Goal: Task Accomplishment & Management: Use online tool/utility

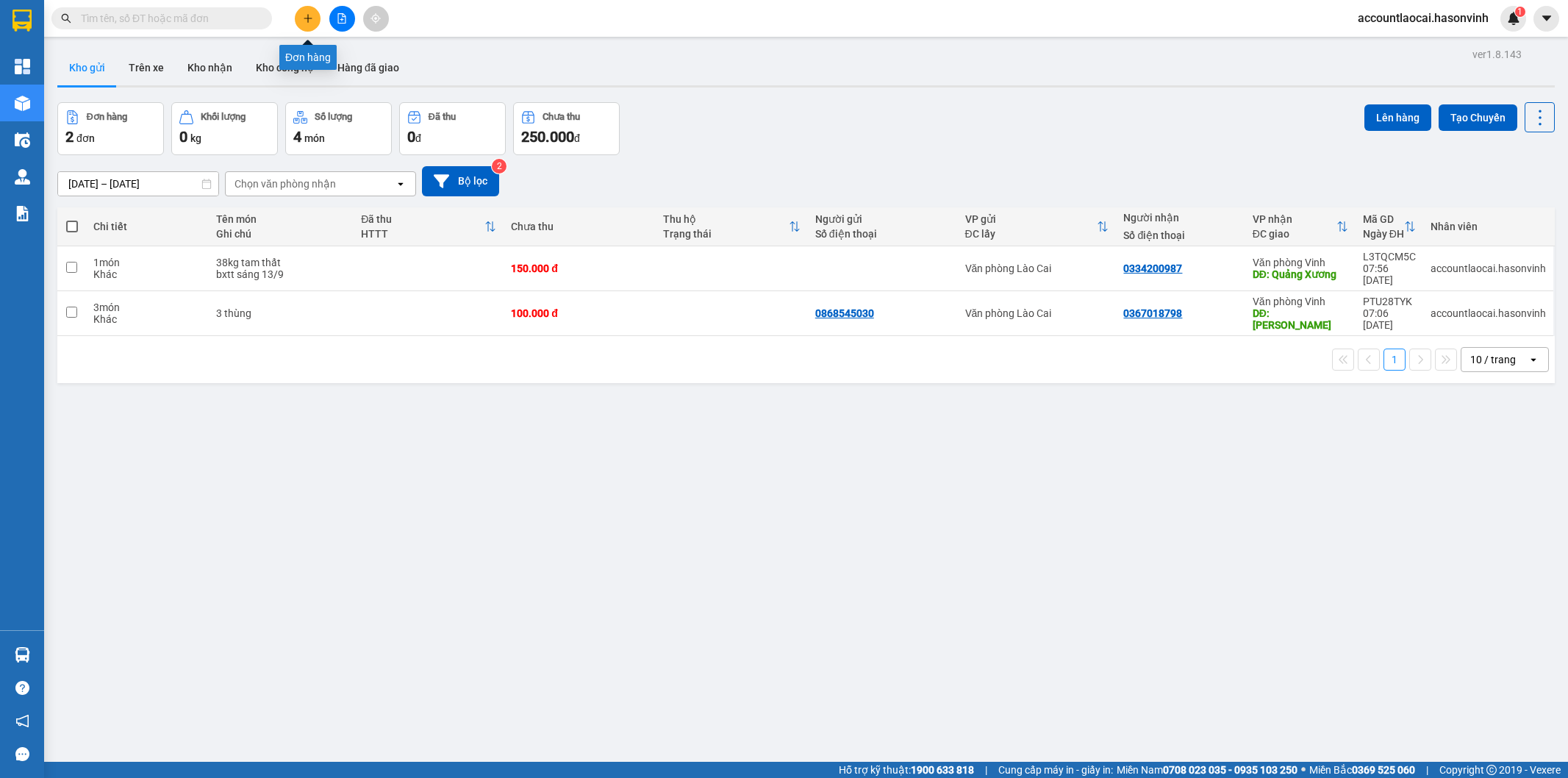
click at [302, 24] on button at bounding box center [308, 19] width 26 height 26
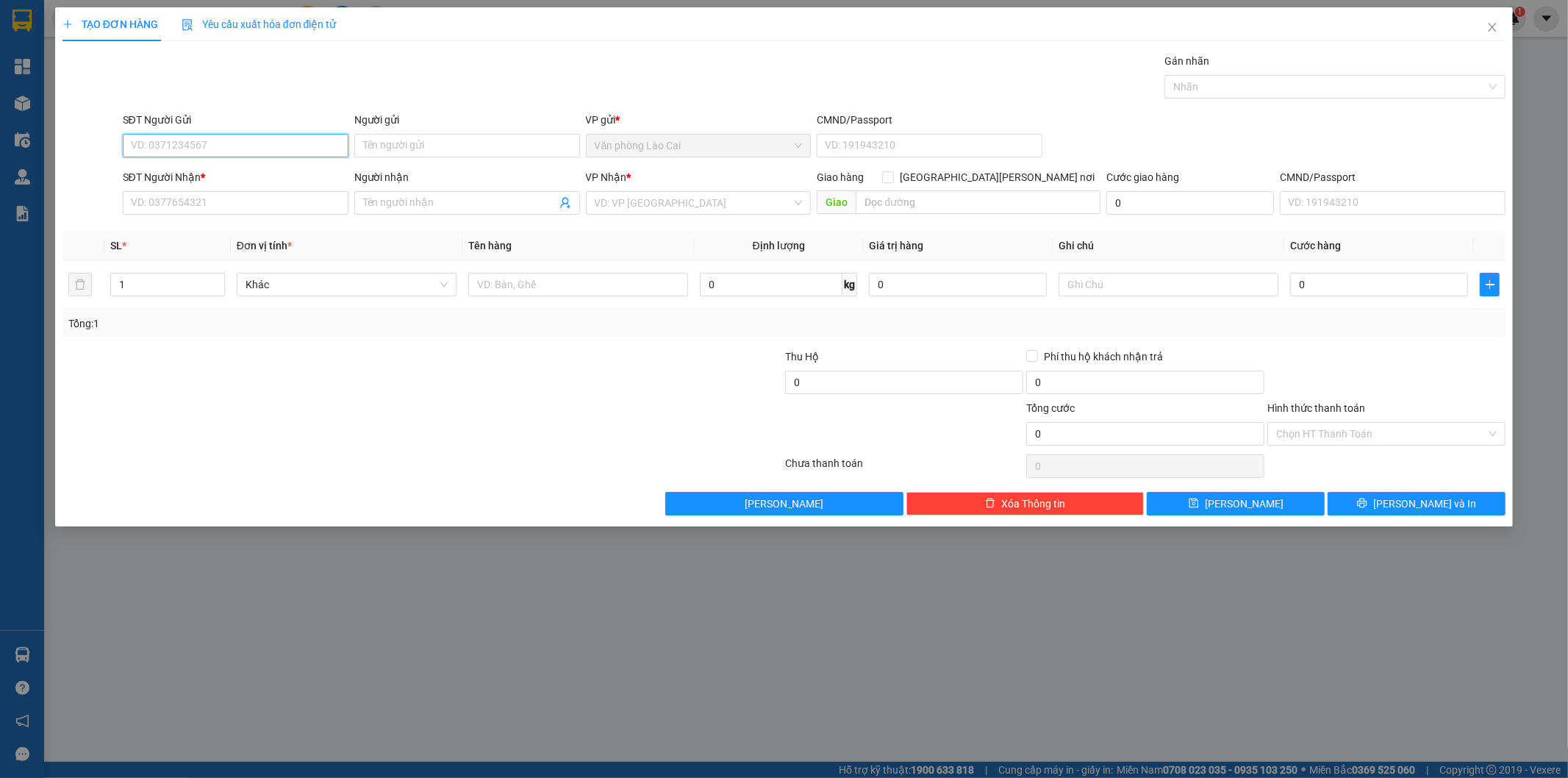
click at [255, 147] on input "SĐT Người Gửi" at bounding box center [236, 145] width 226 height 24
click at [217, 167] on div "0328607680" at bounding box center [235, 175] width 208 height 16
type input "0328607680"
type input "0384570944"
type input "c lý"
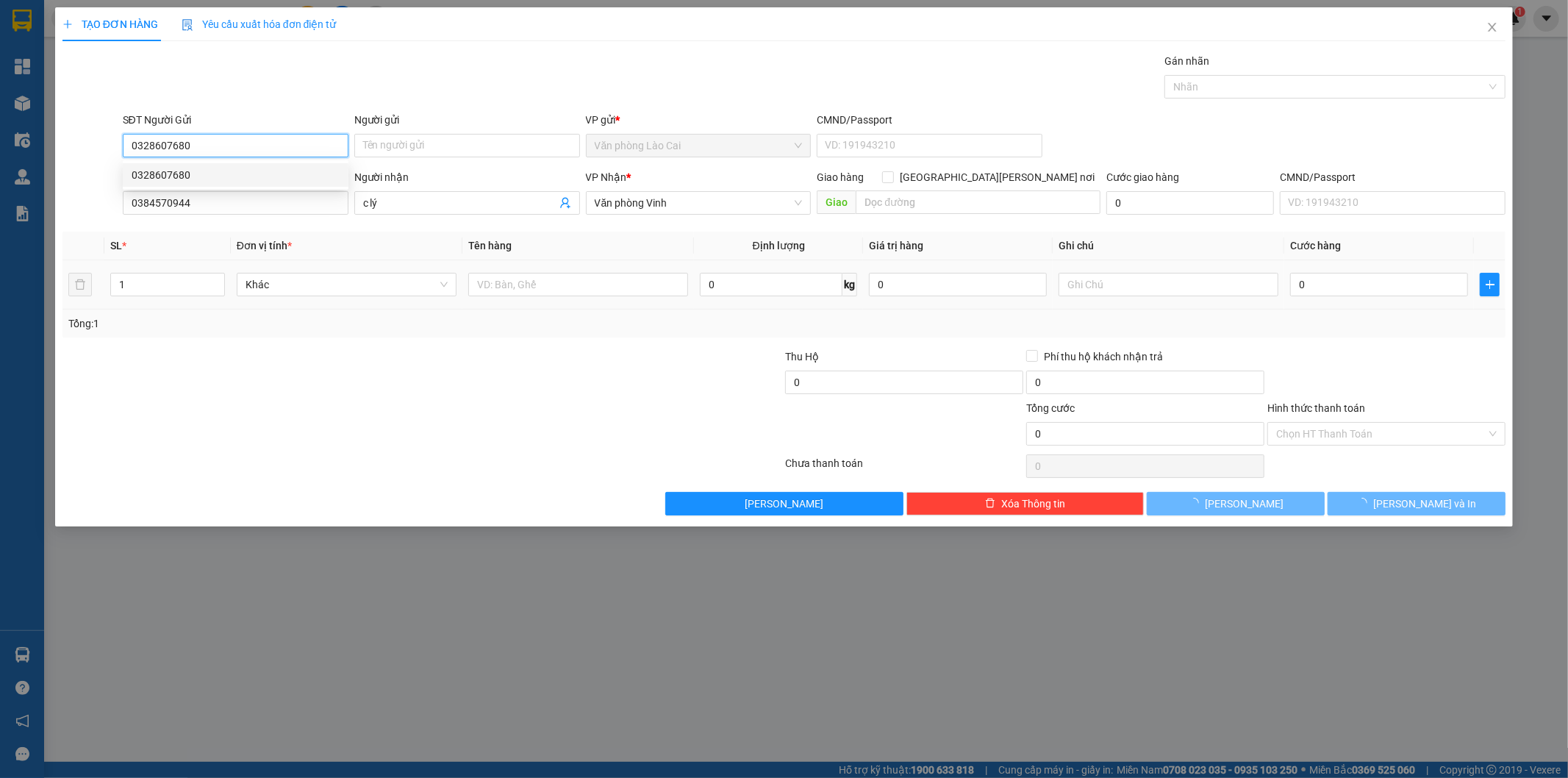
type input "150.000"
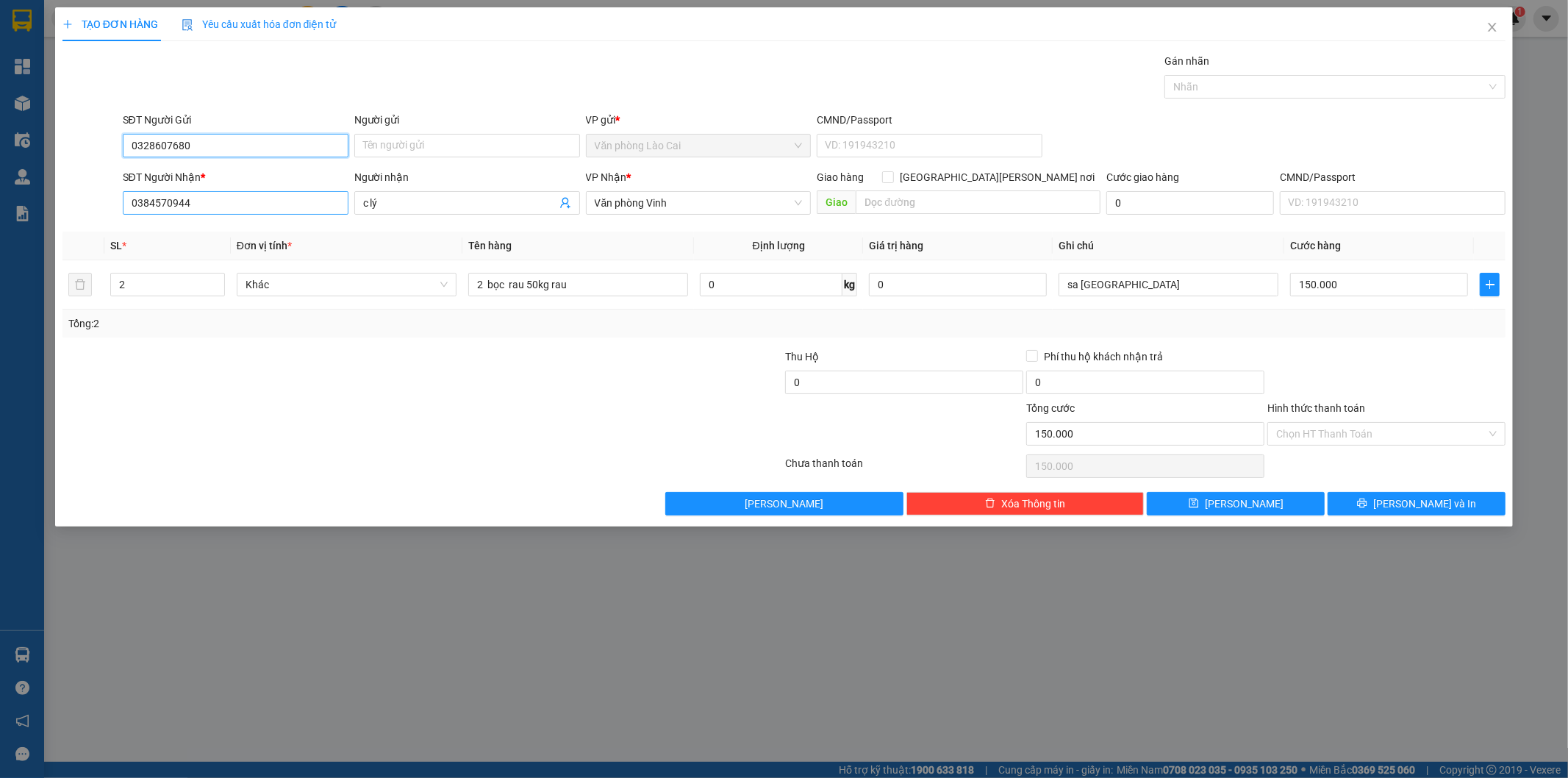
type input "0328607680"
drag, startPoint x: 252, startPoint y: 201, endPoint x: 130, endPoint y: 207, distance: 122.1
click at [130, 207] on input "0384570944" at bounding box center [236, 203] width 226 height 24
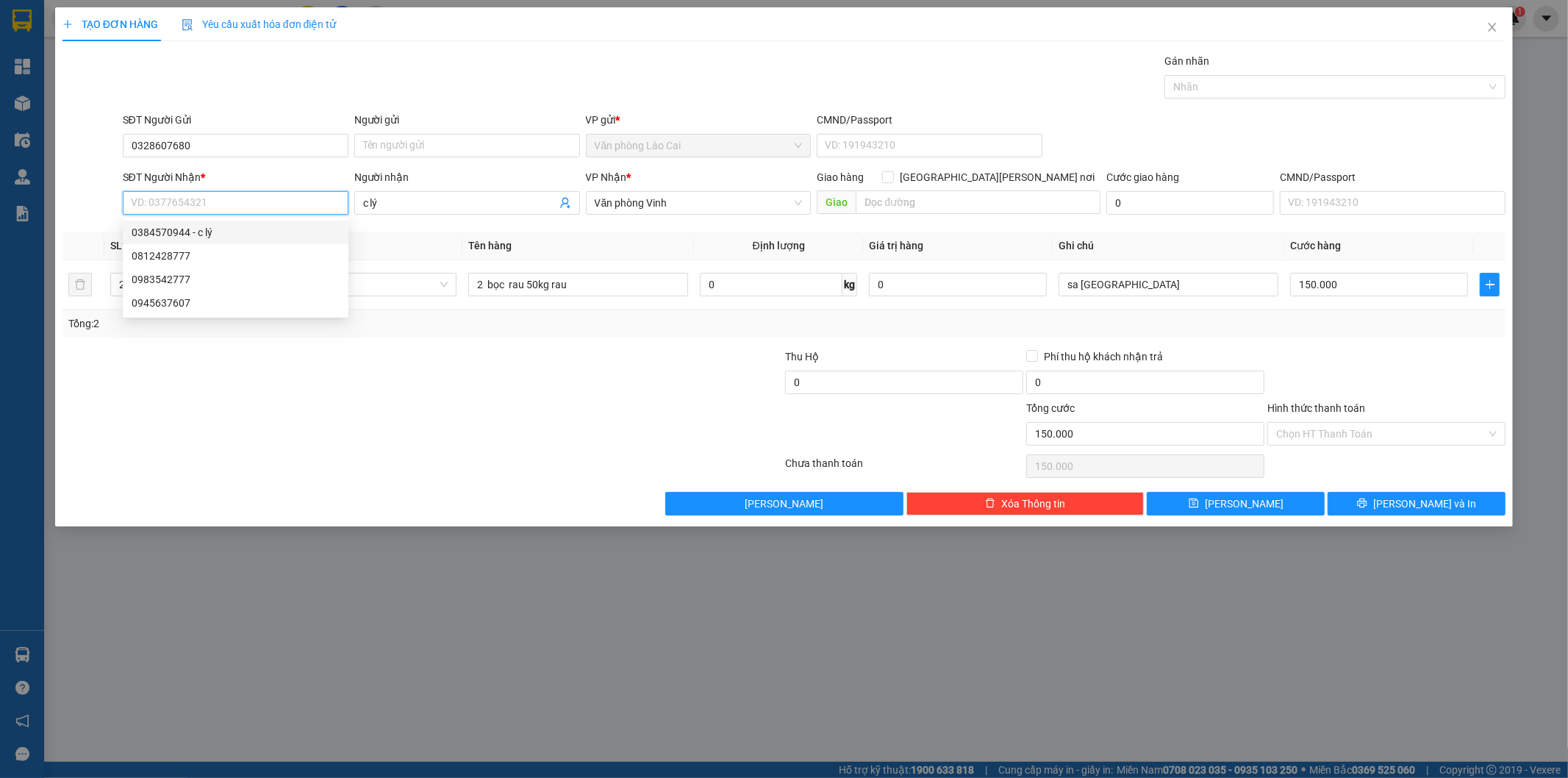
click at [246, 229] on div "0384570944 - c lý" at bounding box center [235, 233] width 208 height 16
type input "0384570944"
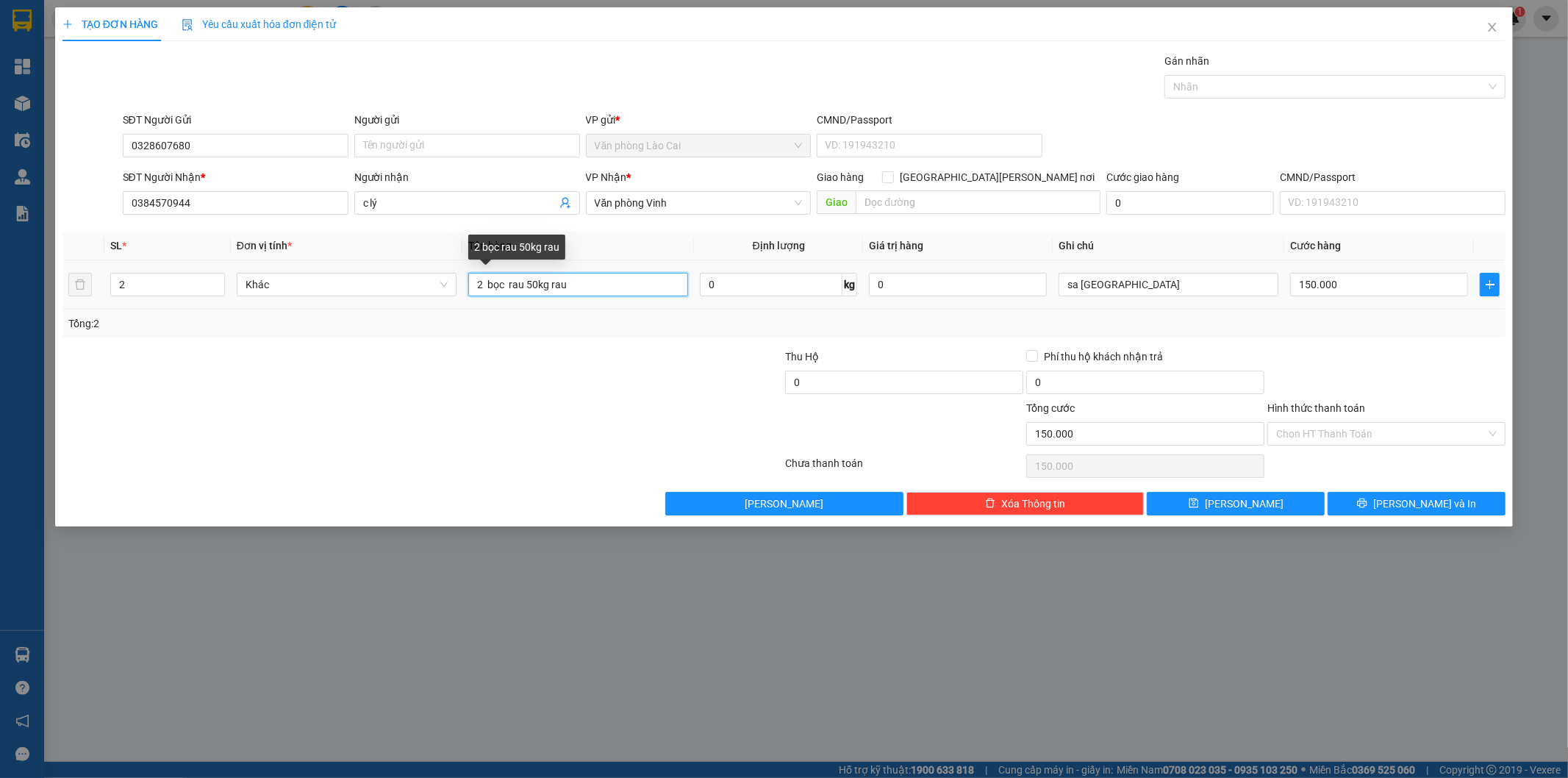
click at [533, 287] on input "2 bọc rau 50kg rau" at bounding box center [577, 284] width 219 height 24
type input "2 bọc rau 60kg rau"
click at [1325, 281] on input "150.000" at bounding box center [1379, 284] width 178 height 24
type input "1"
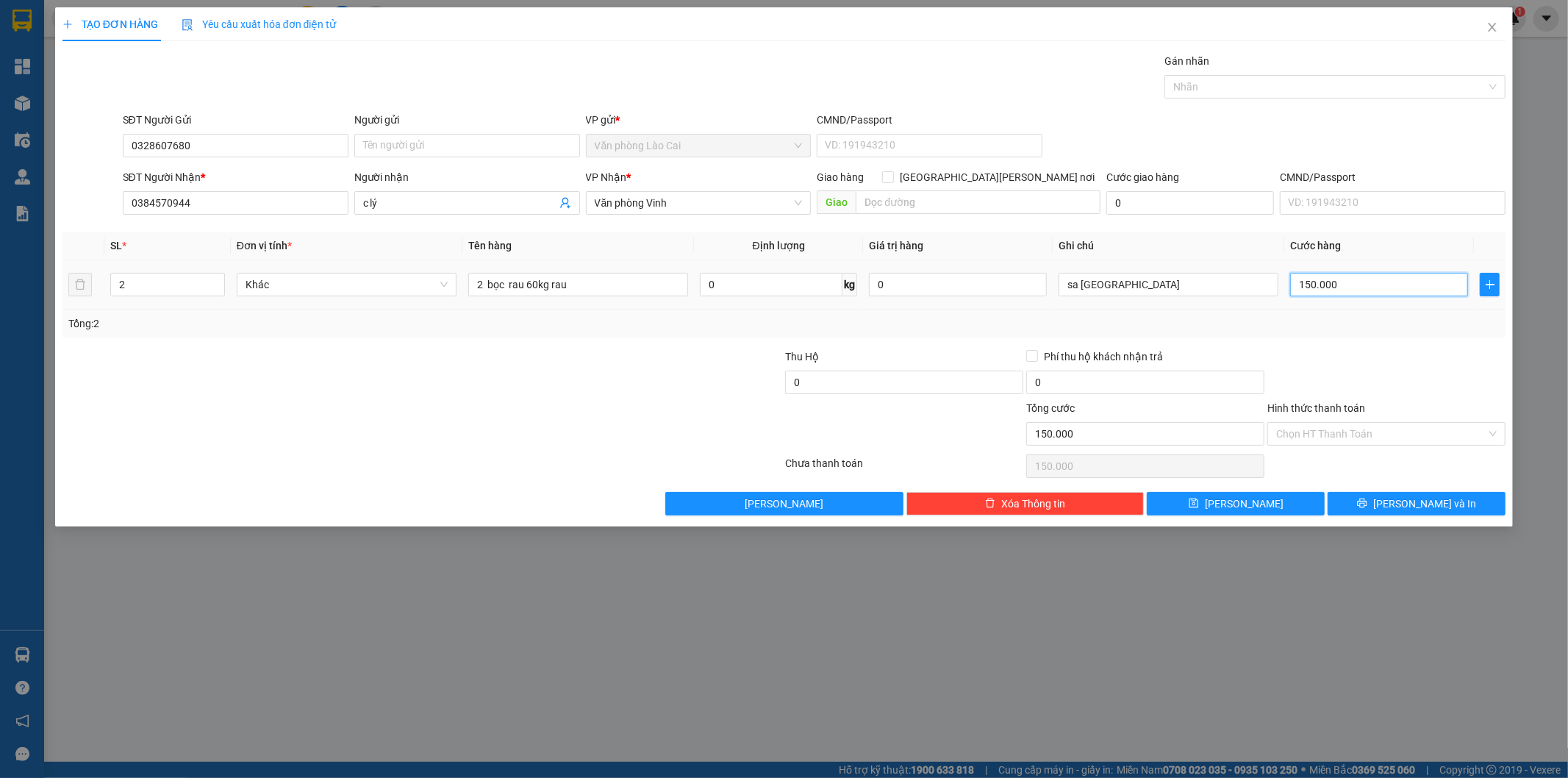
type input "1"
type input "18"
type input "180"
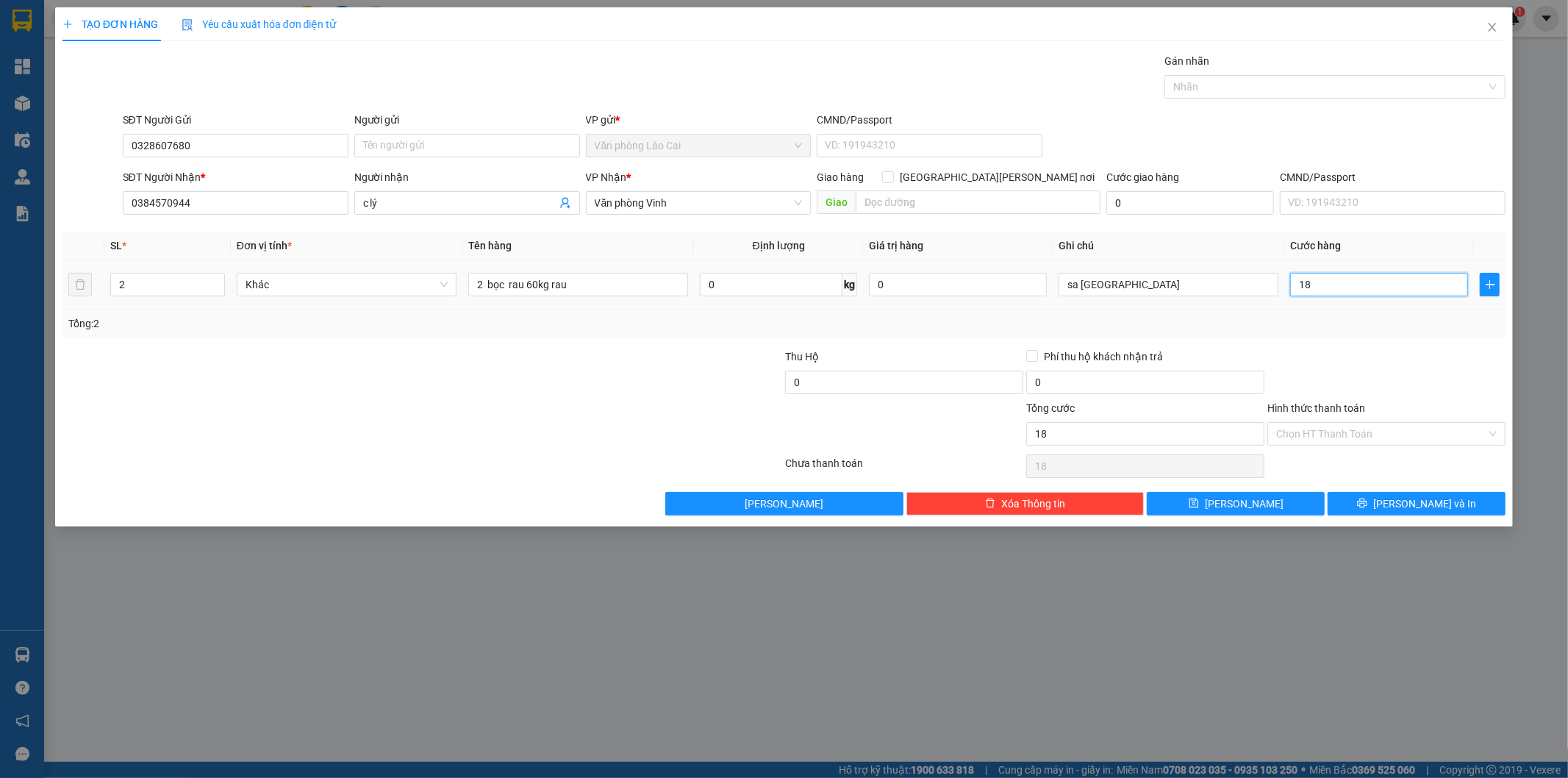
type input "180"
type input "1.800"
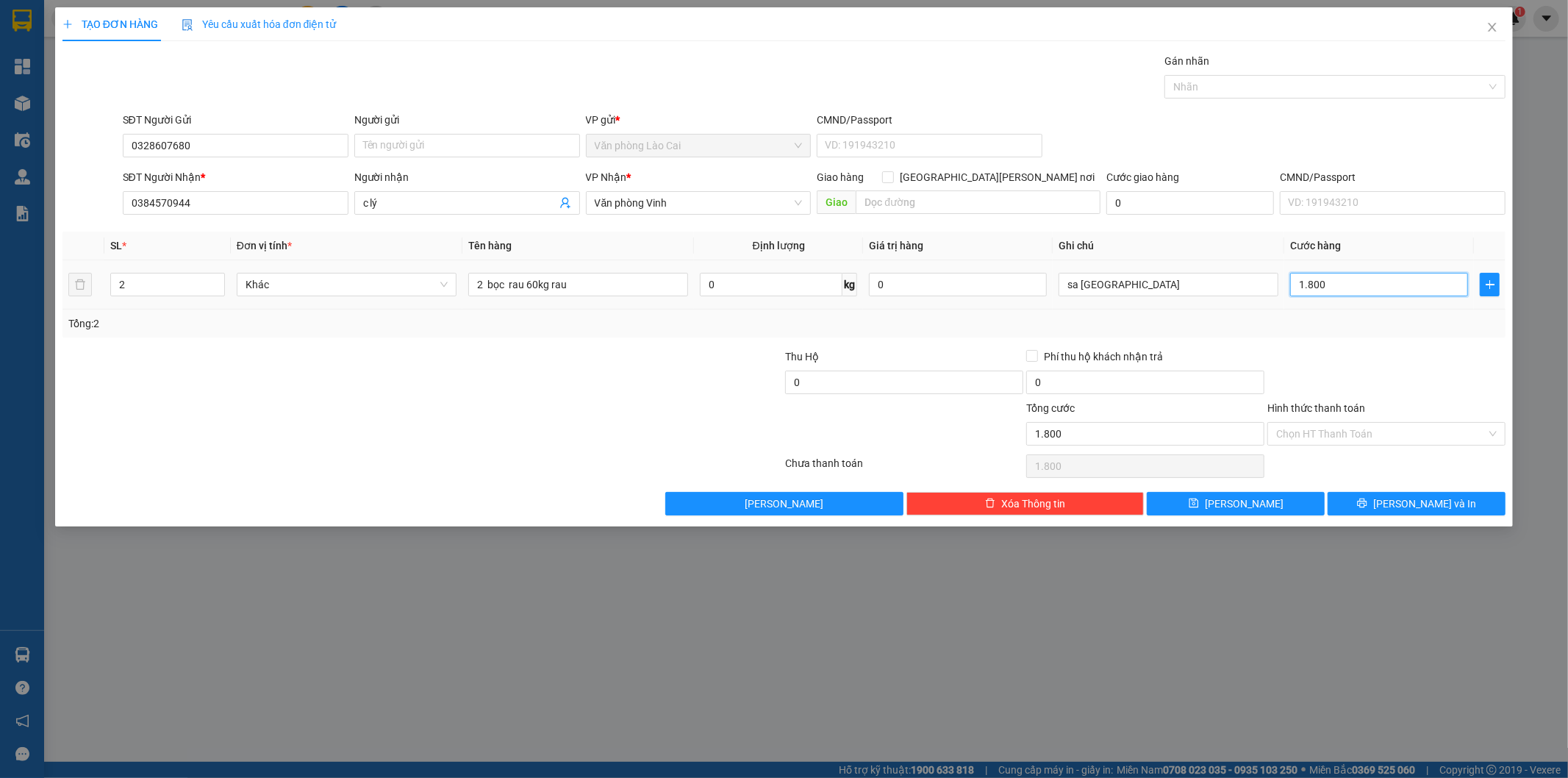
type input "18.000"
type input "180.000"
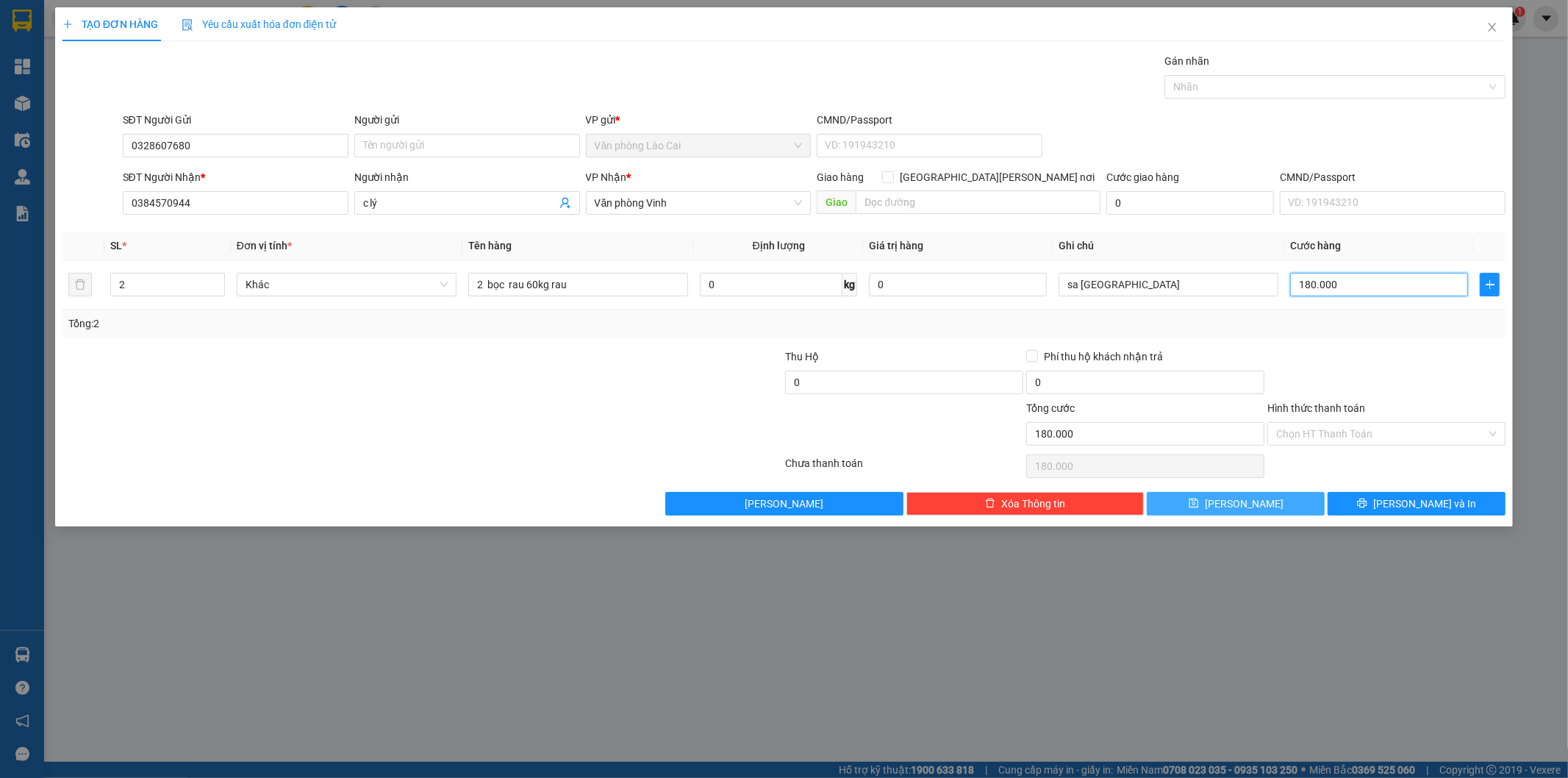
type input "180.000"
click at [1253, 502] on button "[PERSON_NAME]" at bounding box center [1236, 503] width 178 height 24
type input "0"
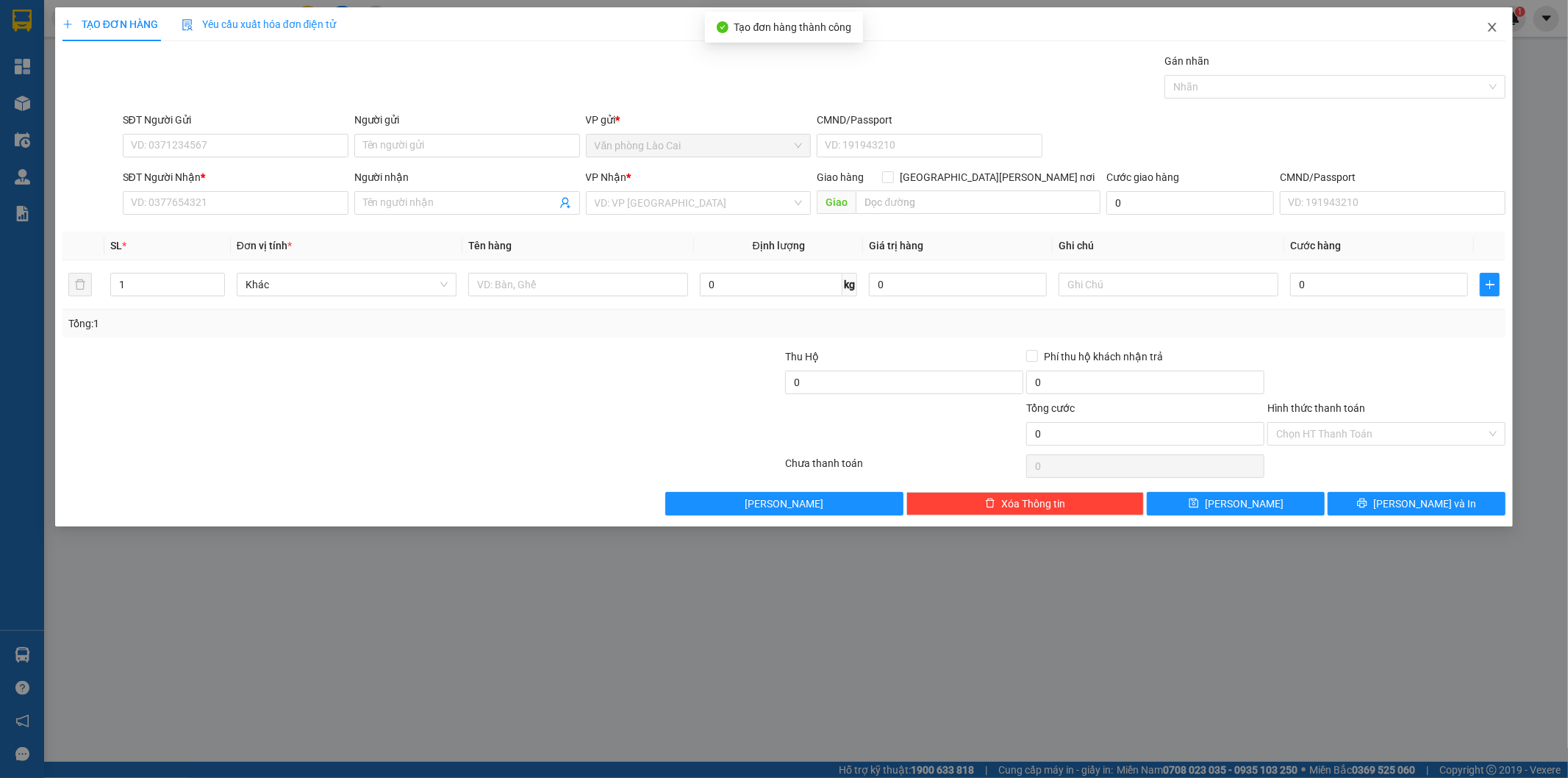
click at [1489, 31] on icon "close" at bounding box center [1493, 27] width 8 height 9
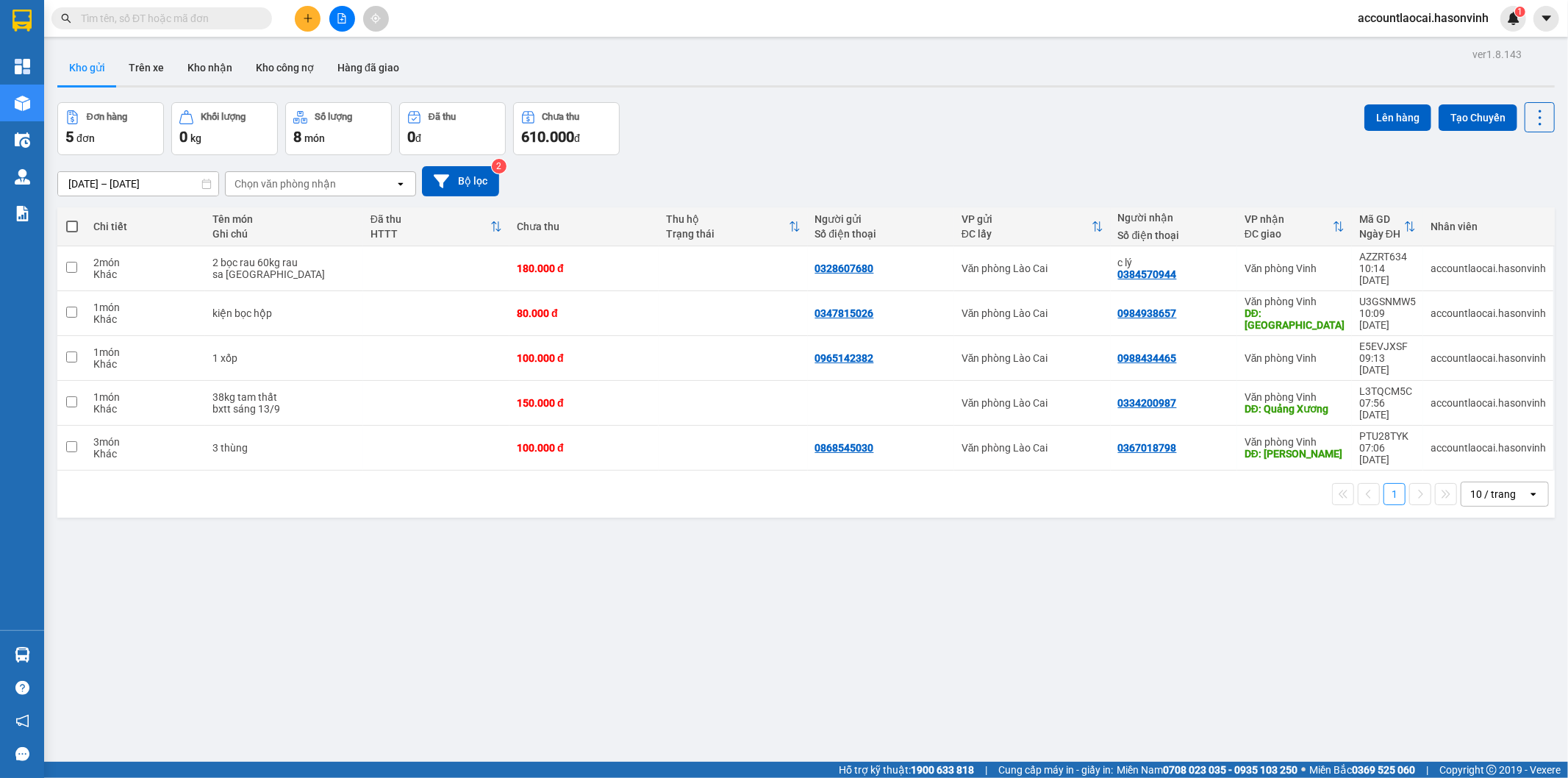
click at [222, 19] on input "text" at bounding box center [168, 19] width 173 height 16
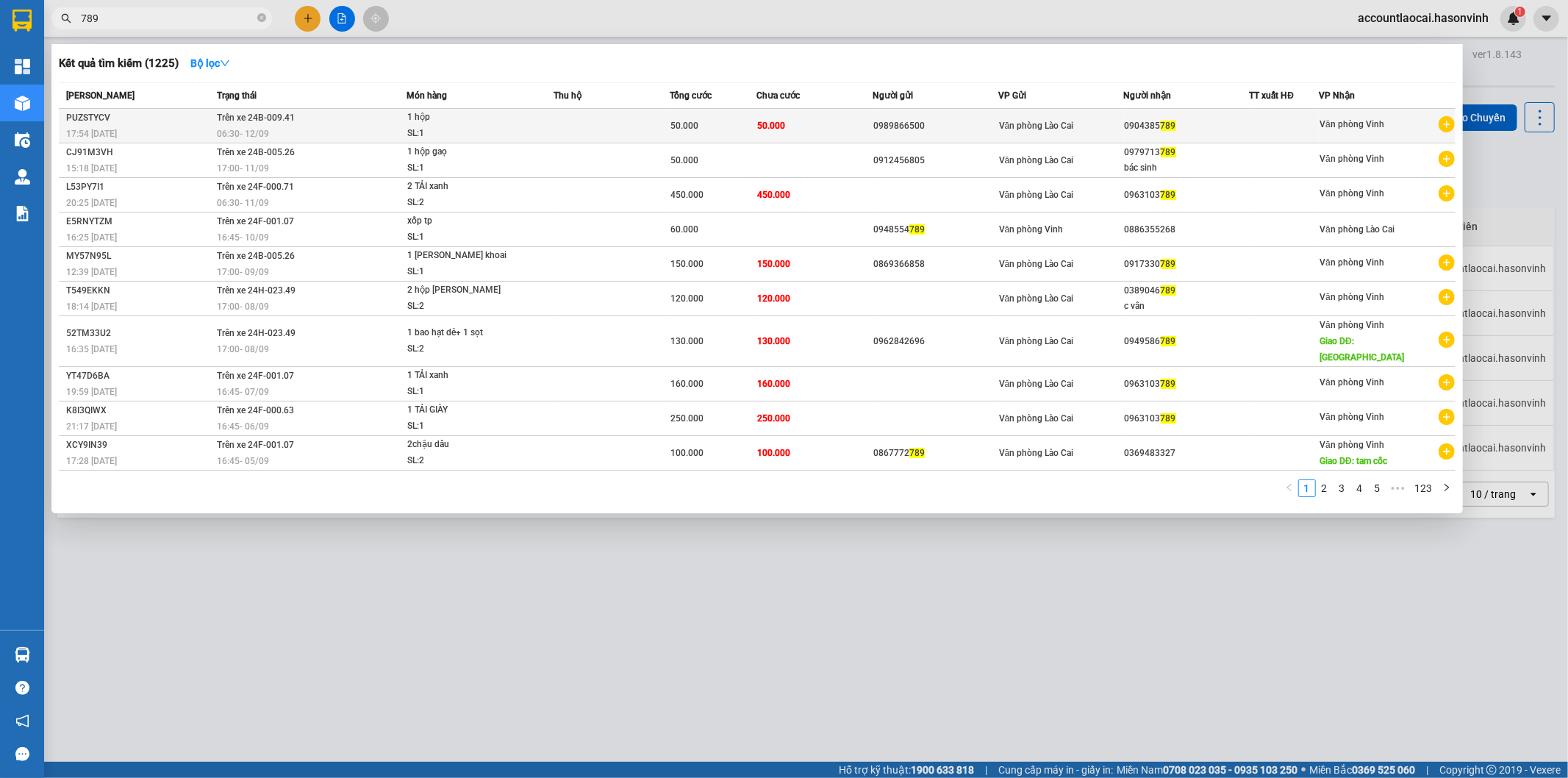
type input "789"
click at [553, 126] on span "1 hộp SL: 1" at bounding box center [480, 125] width 146 height 32
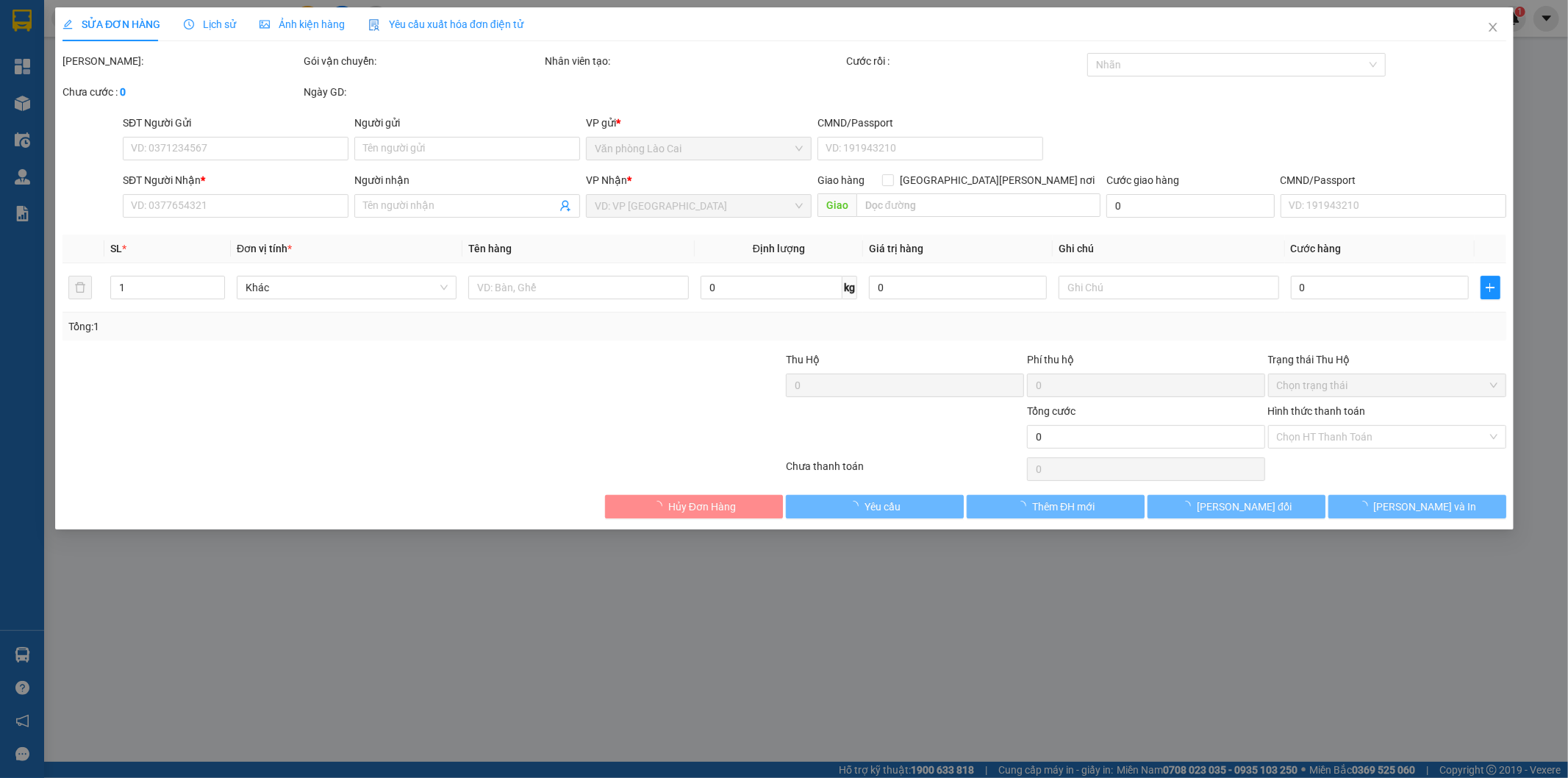
type input "0989866500"
type input "0904385789"
type input "50.000"
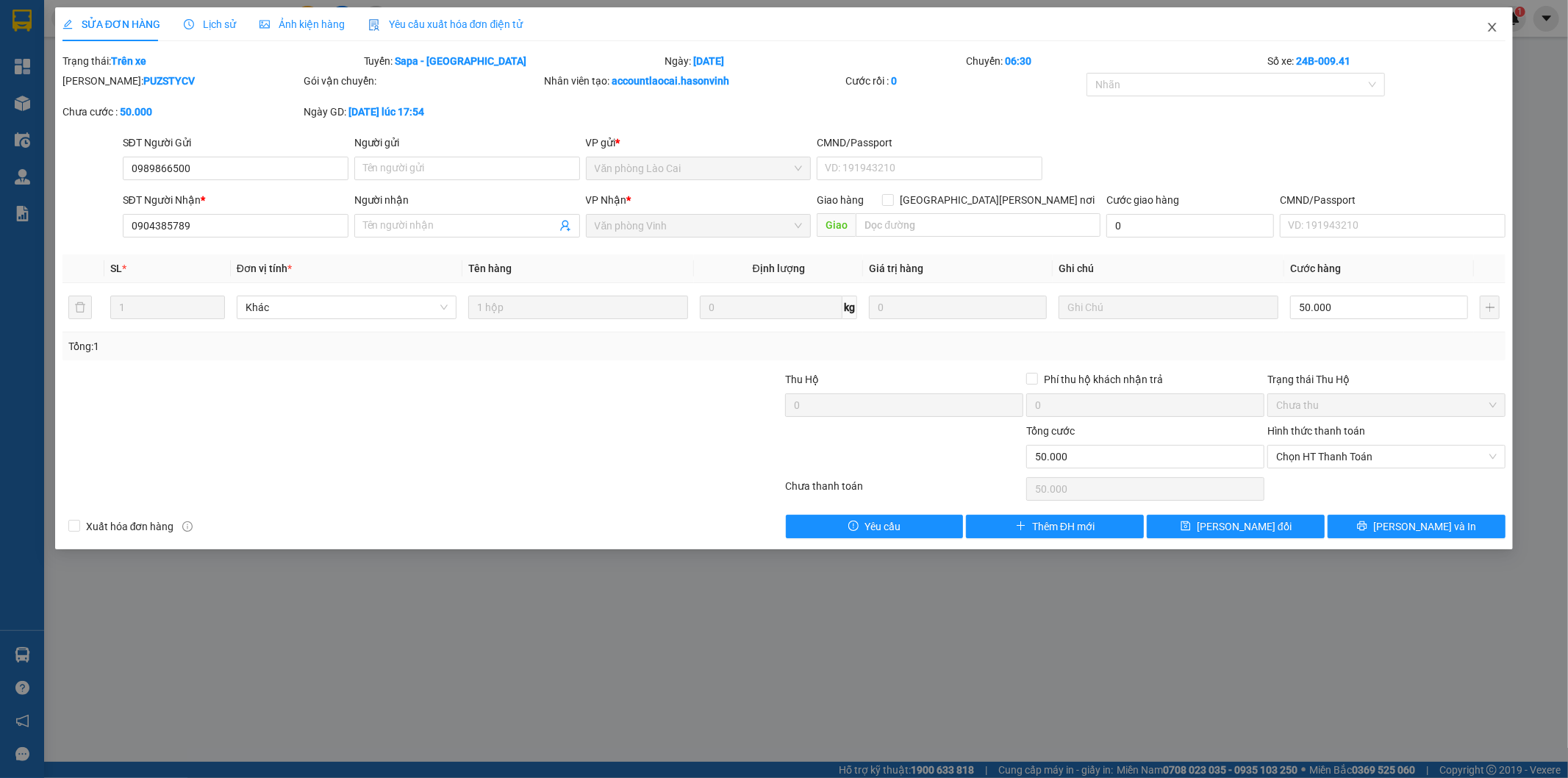
click at [1487, 34] on span "Close" at bounding box center [1492, 28] width 41 height 41
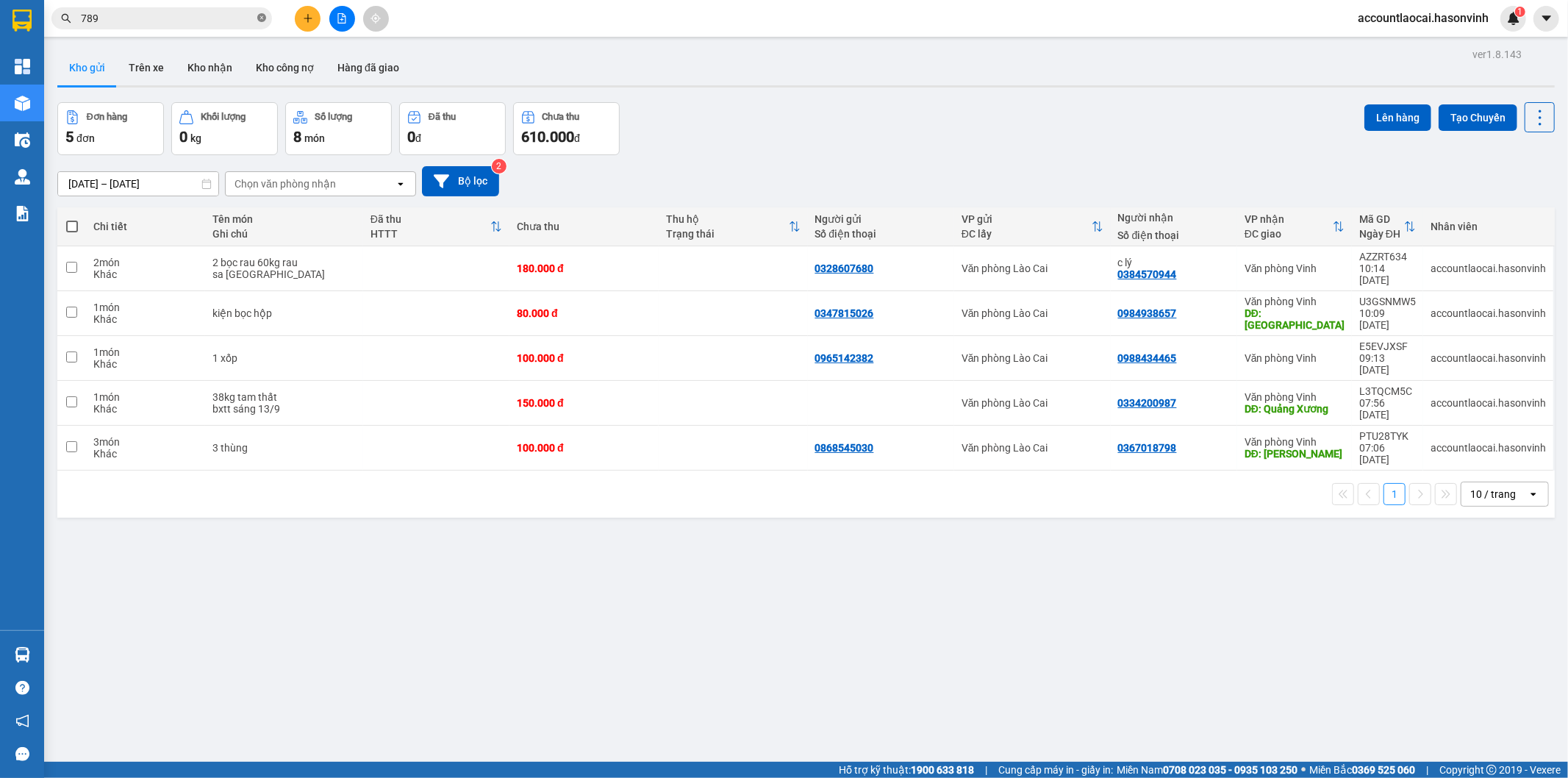
click at [265, 18] on icon "close-circle" at bounding box center [262, 17] width 9 height 9
click at [232, 20] on input "text" at bounding box center [168, 19] width 173 height 16
click at [185, 12] on input "text" at bounding box center [168, 19] width 173 height 16
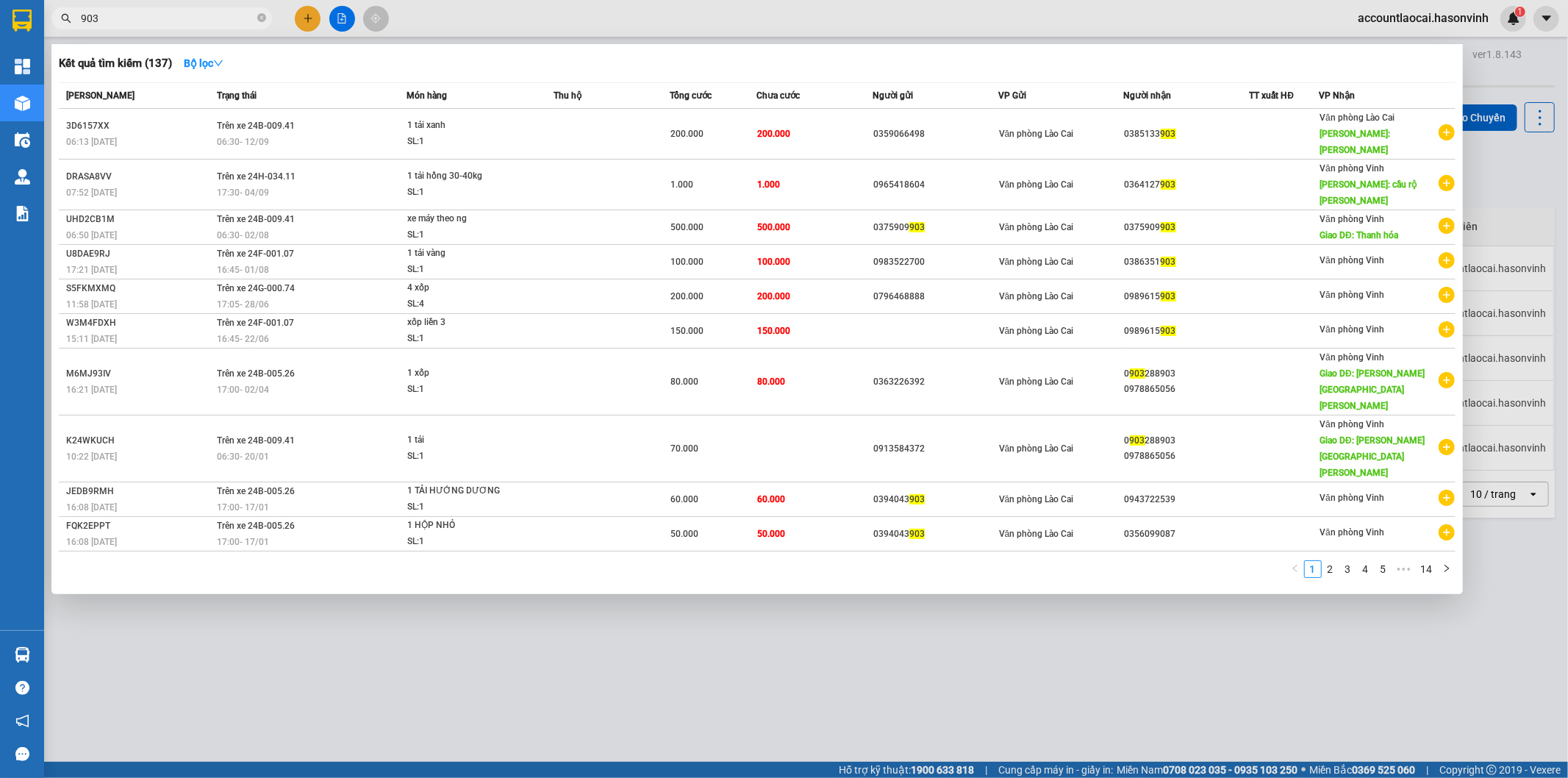
type input "903"
click at [369, 549] on div at bounding box center [784, 389] width 1568 height 778
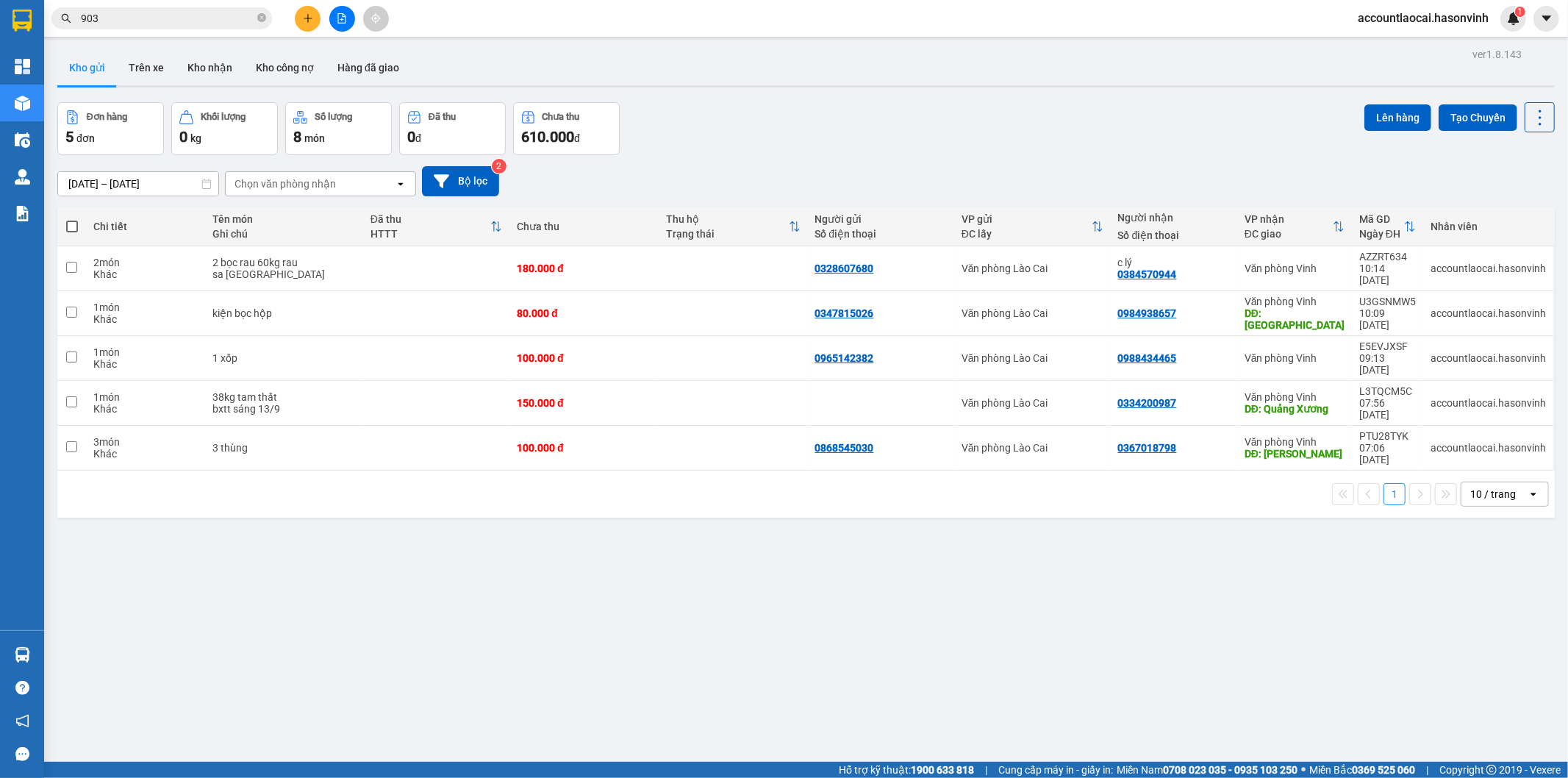
click at [163, 18] on input "903" at bounding box center [168, 19] width 173 height 16
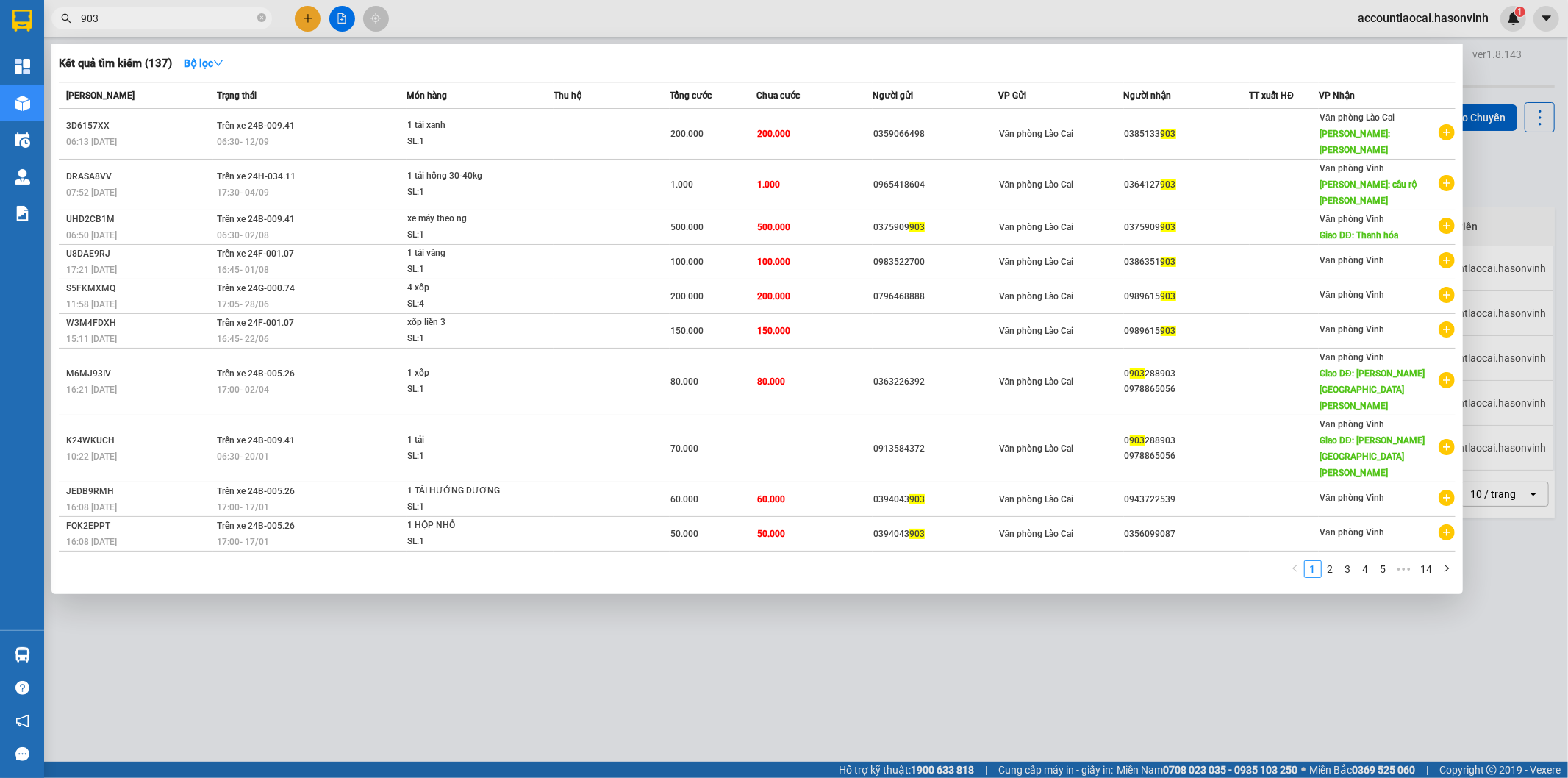
click at [359, 612] on div at bounding box center [784, 389] width 1568 height 778
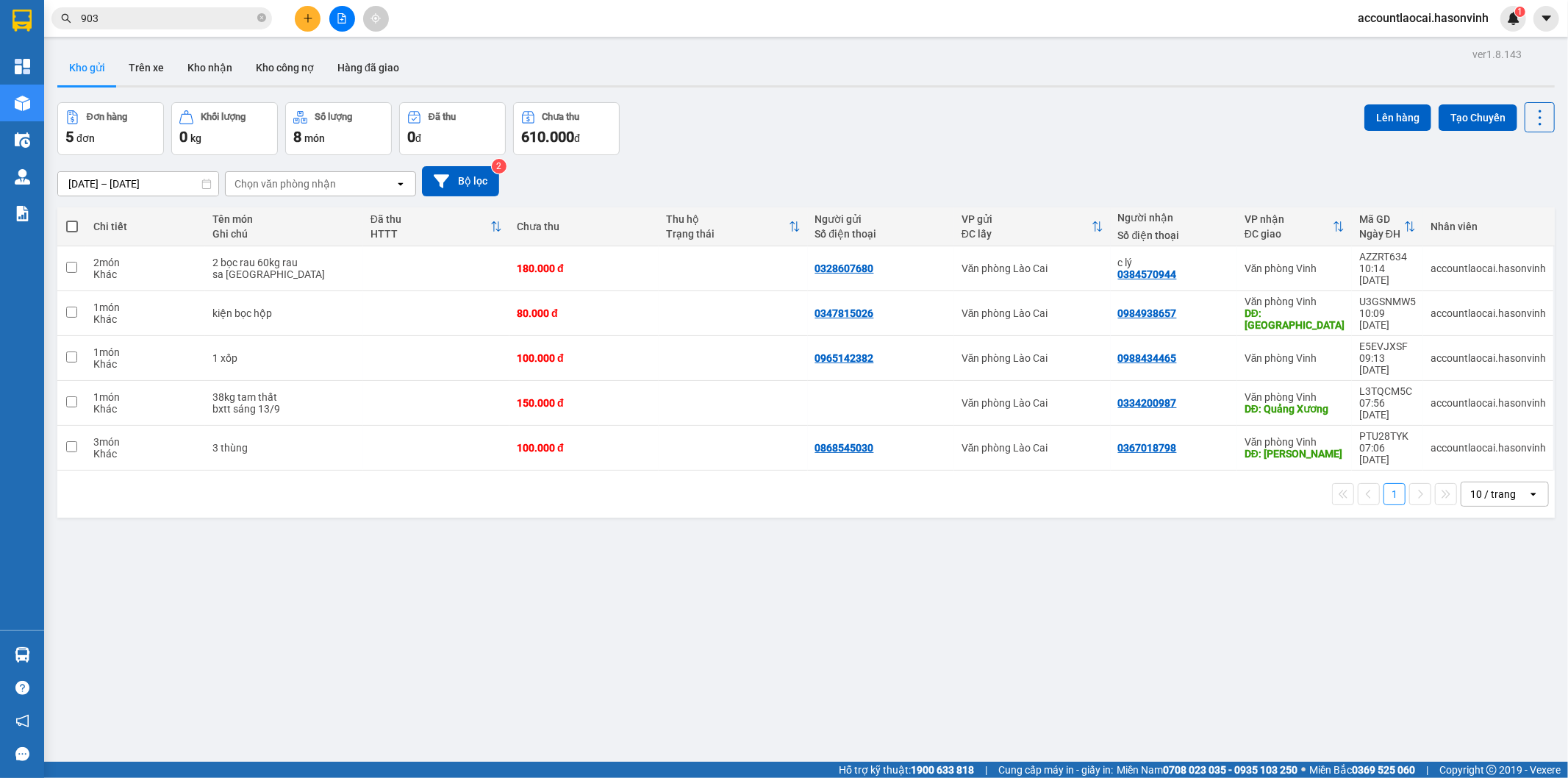
click at [1333, 231] on icon at bounding box center [1338, 226] width 10 height 11
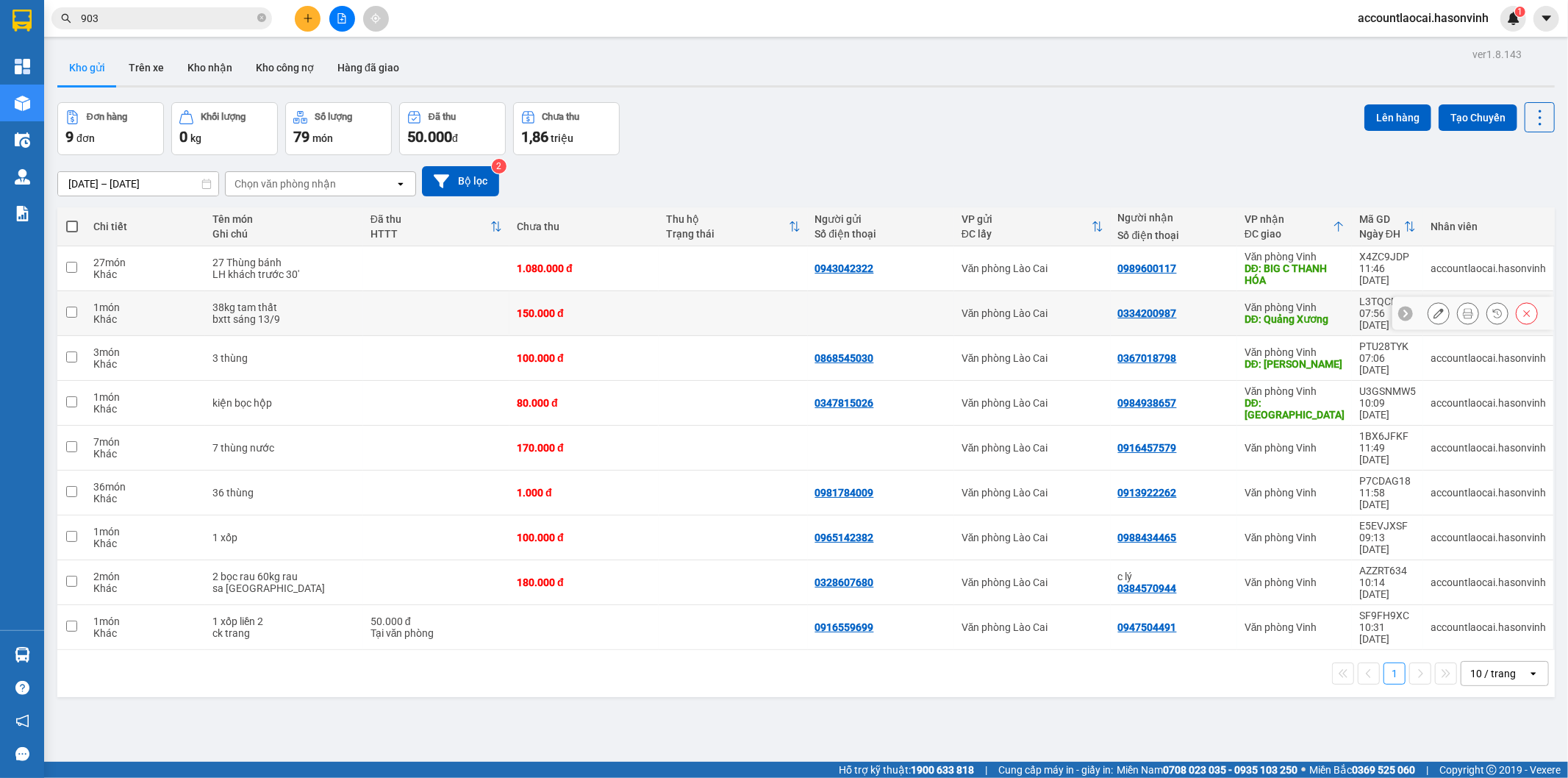
click at [675, 304] on td at bounding box center [733, 313] width 149 height 45
checkbox input "true"
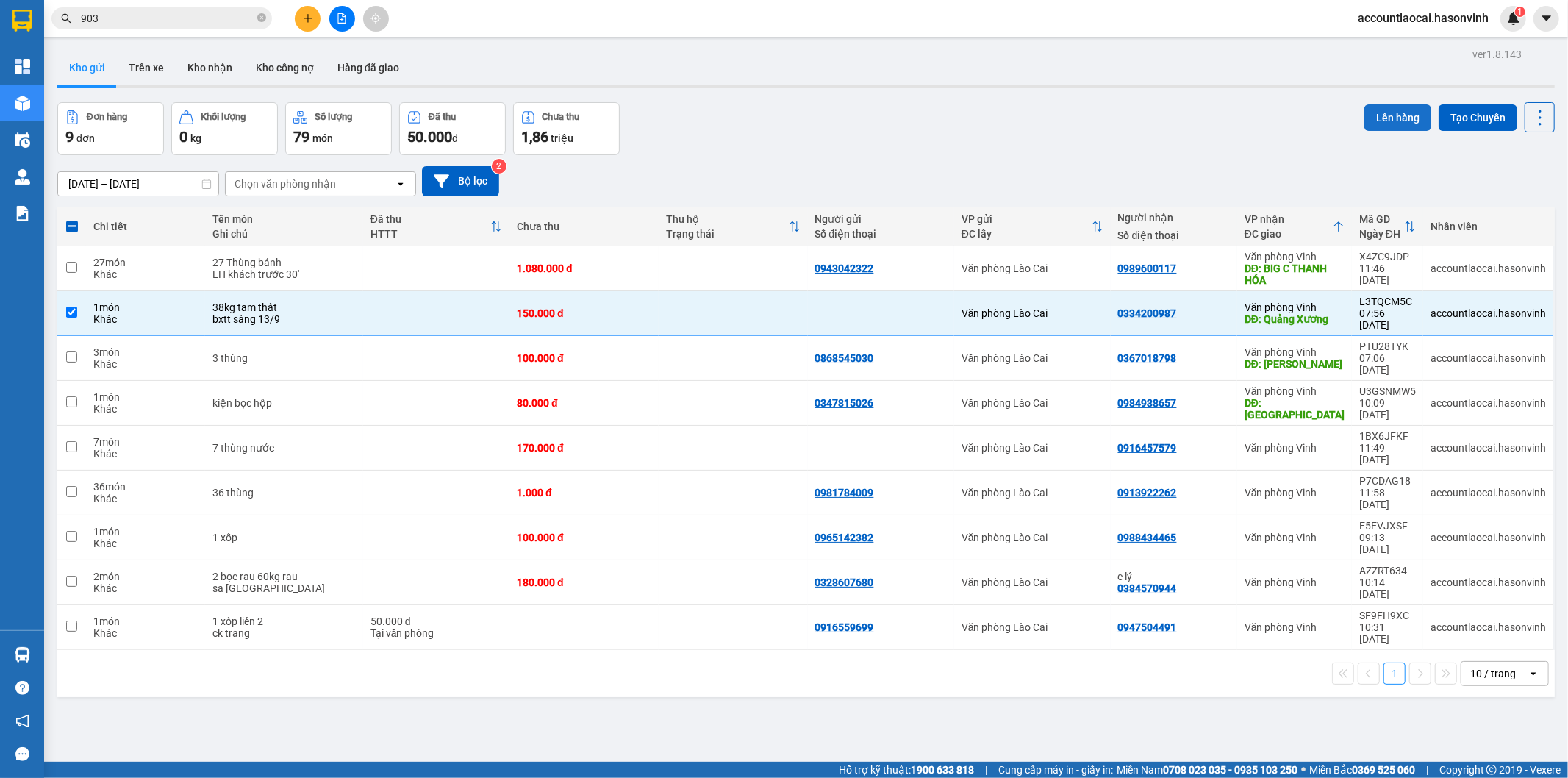
click at [1364, 110] on button "Lên hàng" at bounding box center [1397, 118] width 67 height 27
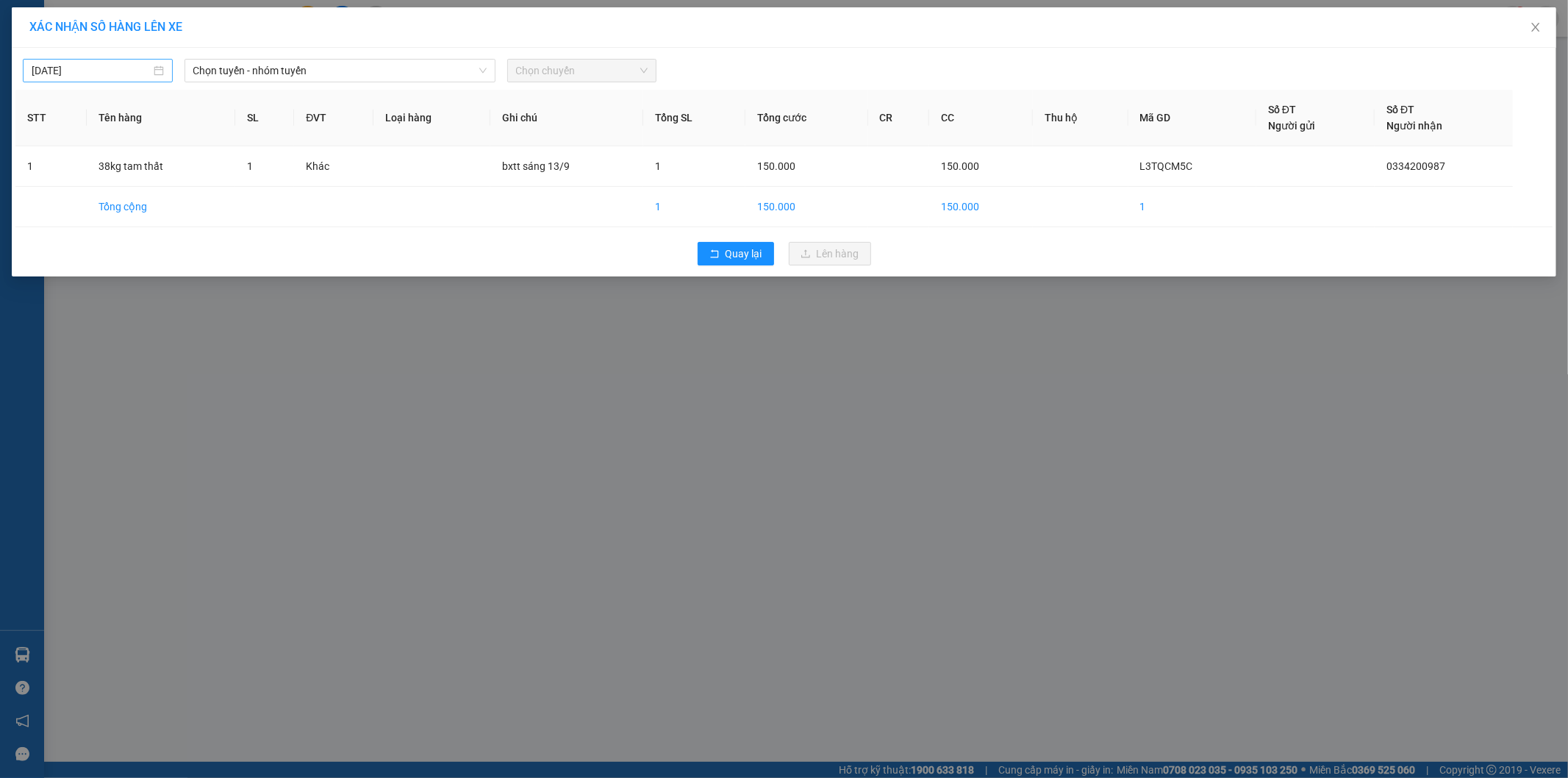
click at [112, 74] on input "[DATE]" at bounding box center [91, 71] width 119 height 16
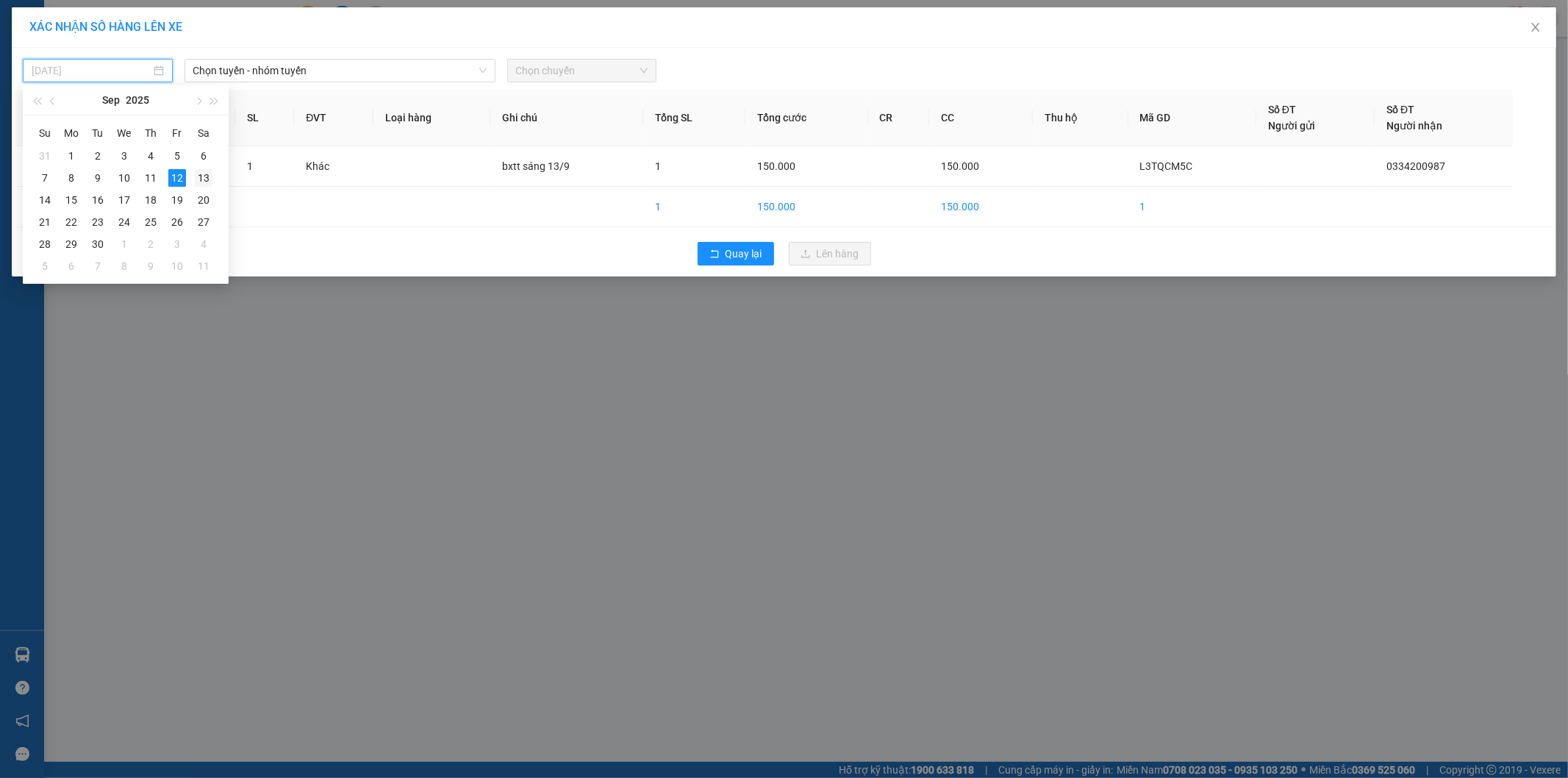
click at [202, 179] on div "13" at bounding box center [204, 178] width 18 height 18
type input "[DATE]"
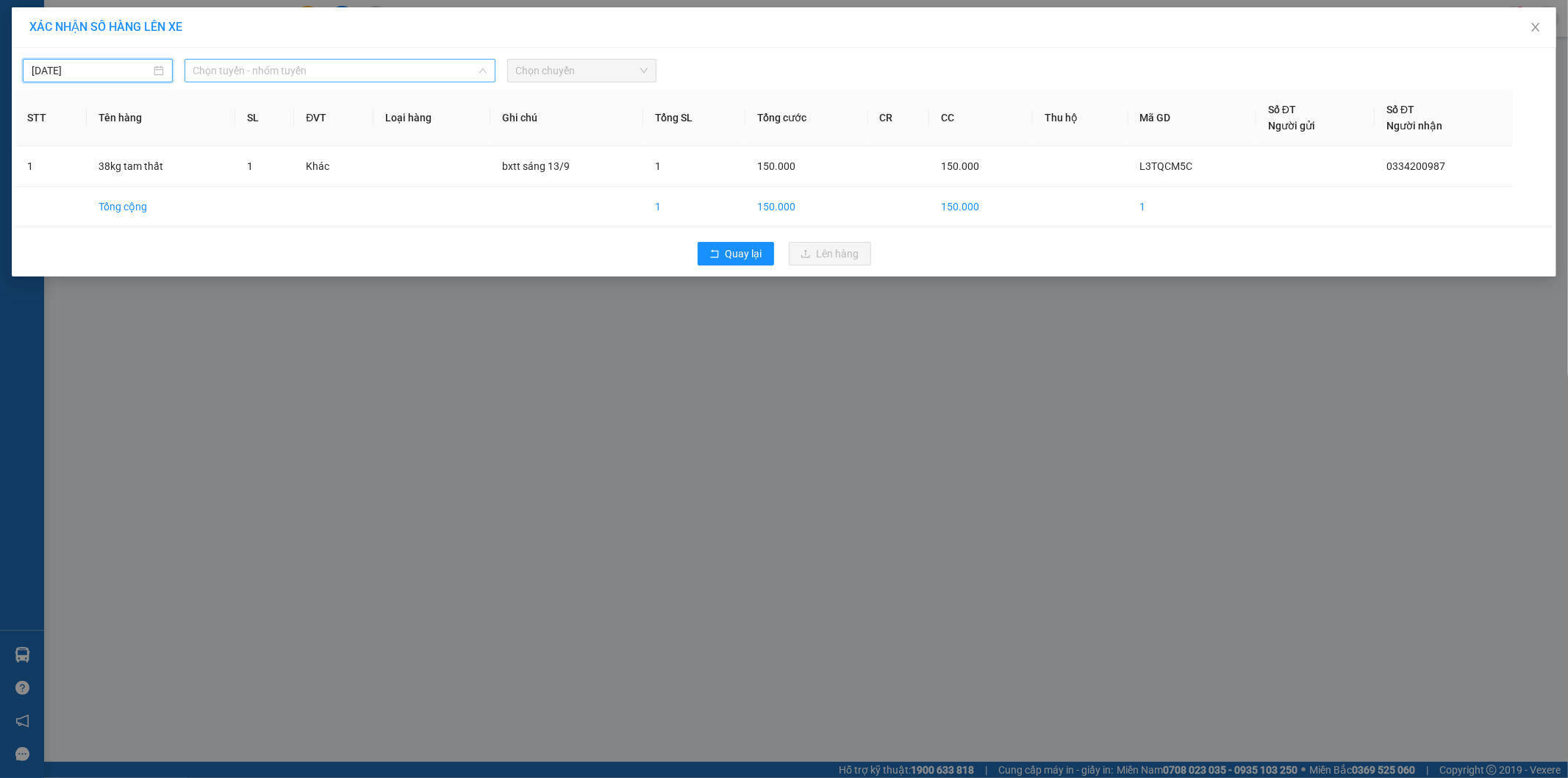
click at [349, 79] on span "Chọn tuyến - nhóm tuyến" at bounding box center [340, 71] width 293 height 22
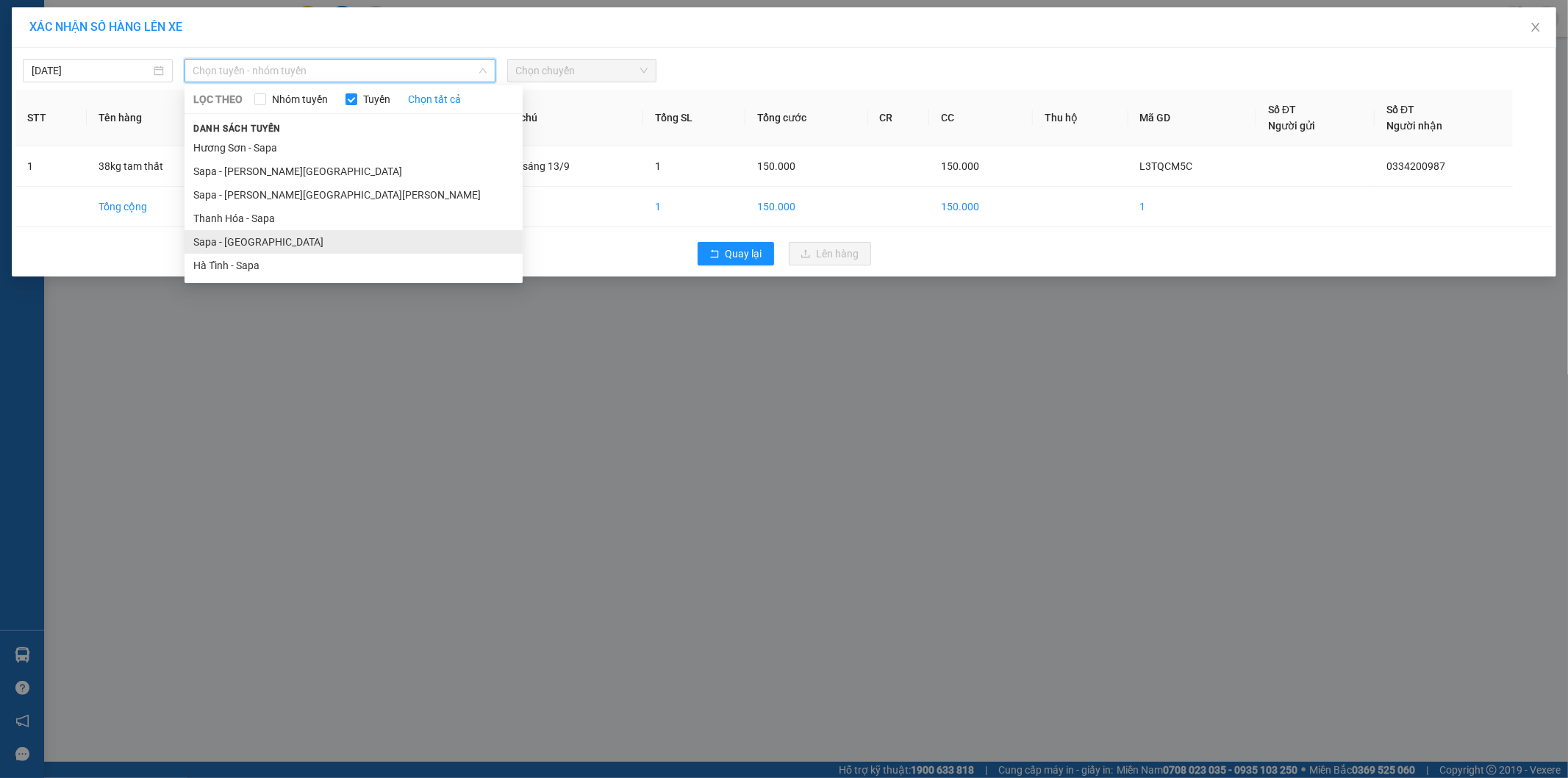
click at [282, 243] on li "Sapa - [GEOGRAPHIC_DATA]" at bounding box center [353, 242] width 338 height 24
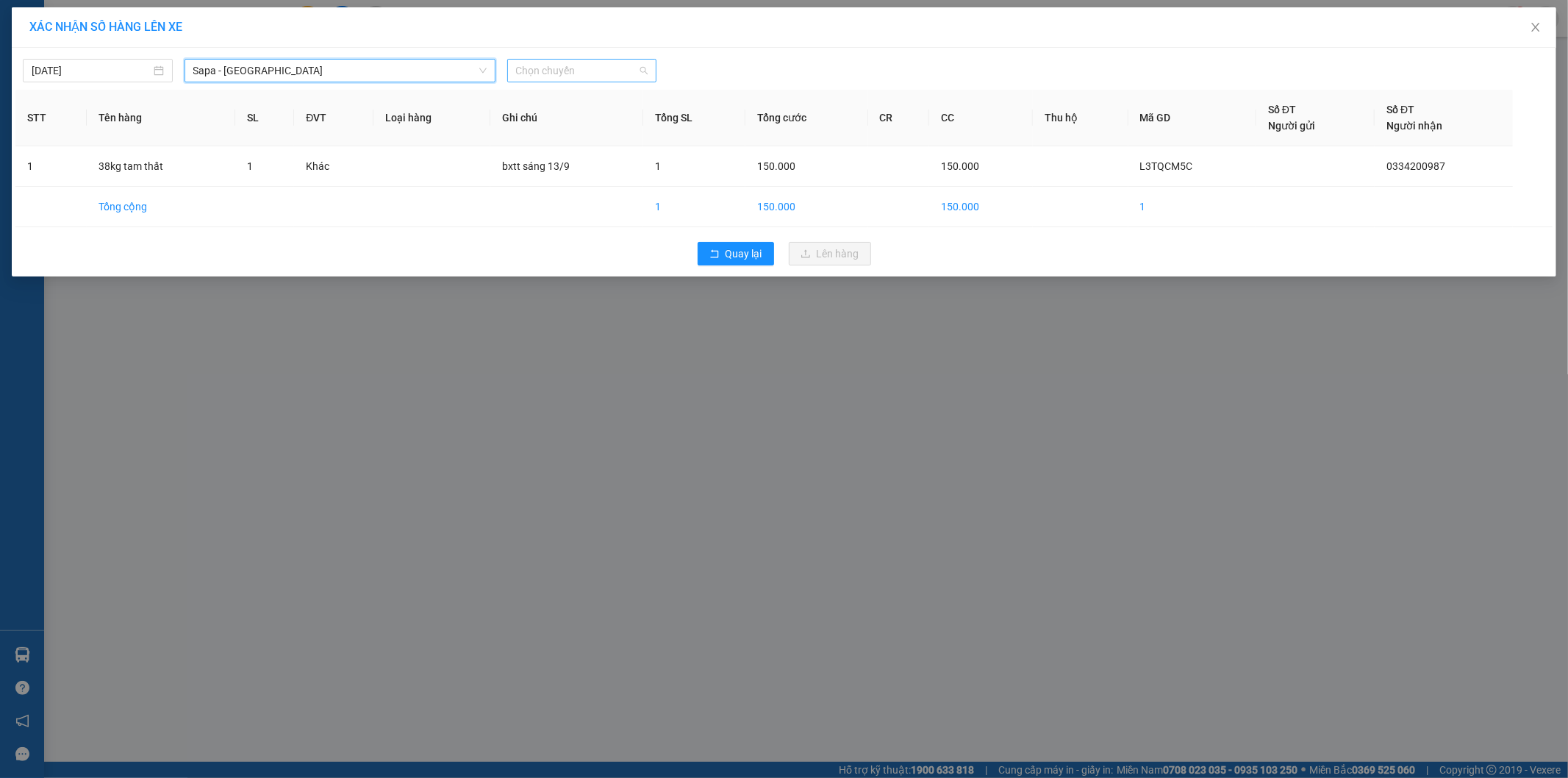
click at [599, 71] on span "Chọn chuyến" at bounding box center [582, 71] width 132 height 22
click at [599, 127] on div "06:30 (TC)" at bounding box center [573, 123] width 115 height 16
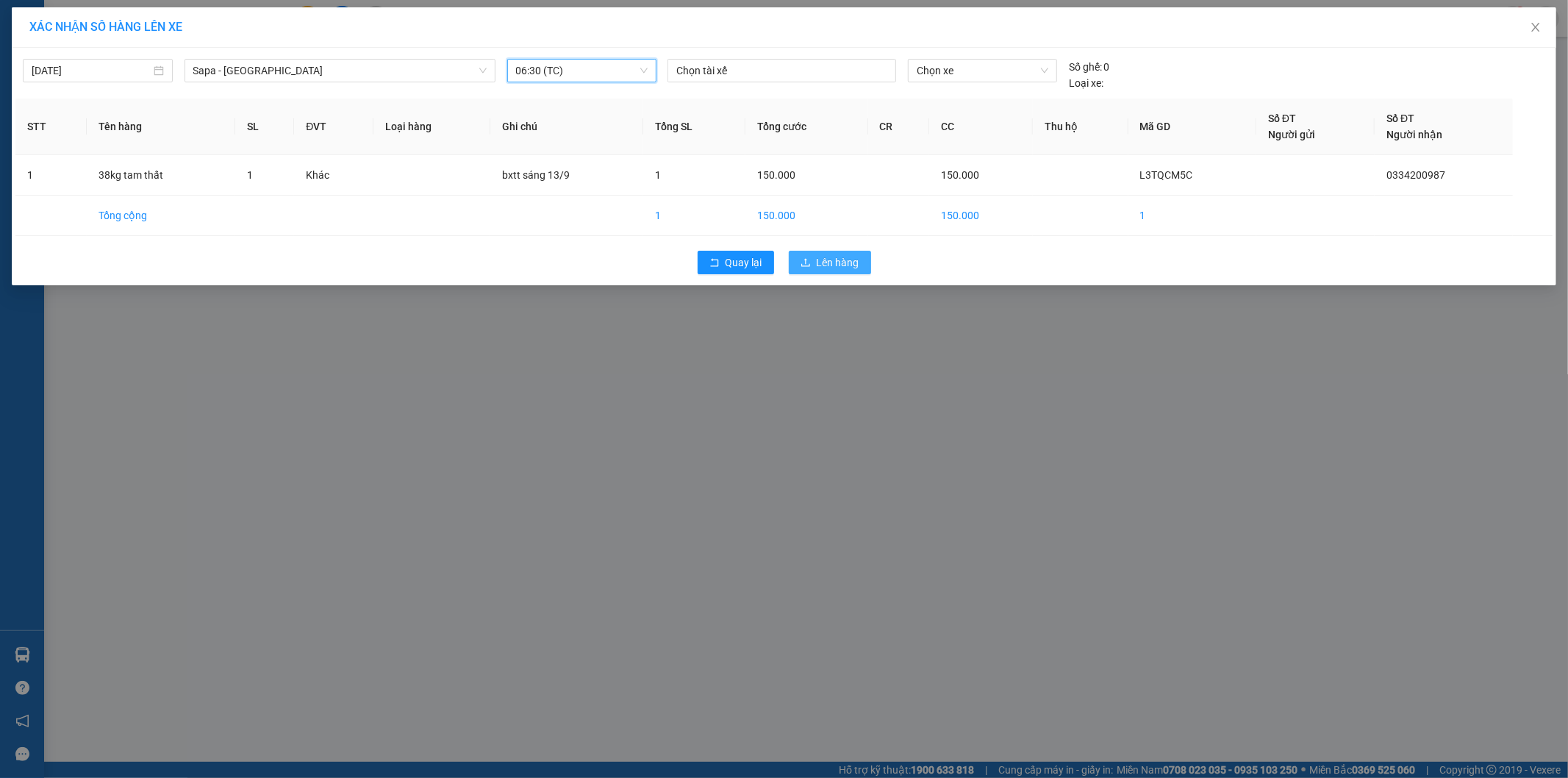
click at [812, 267] on button "Lên hàng" at bounding box center [830, 262] width 83 height 24
